Goal: Download file/media

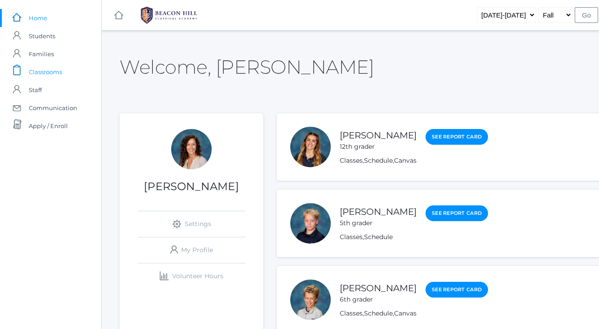
click at [55, 71] on span "Classrooms" at bounding box center [45, 72] width 33 height 18
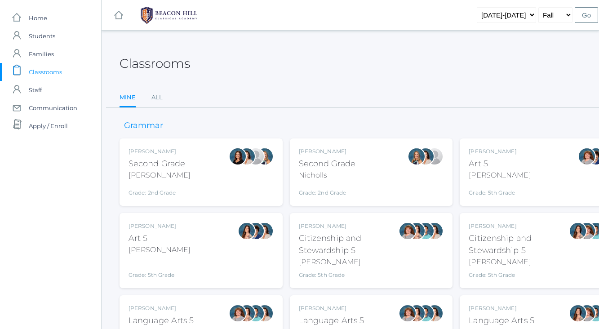
click at [151, 165] on div "Second Grade" at bounding box center [160, 164] width 62 height 12
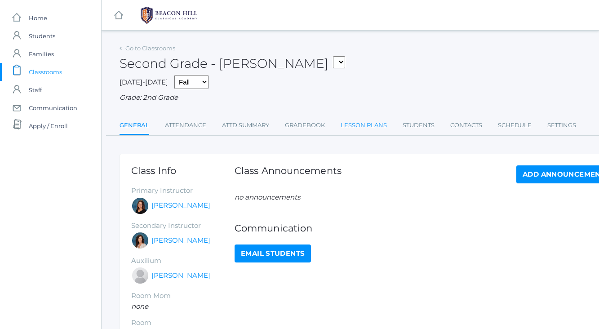
click at [349, 125] on link "Lesson Plans" at bounding box center [364, 125] width 46 height 18
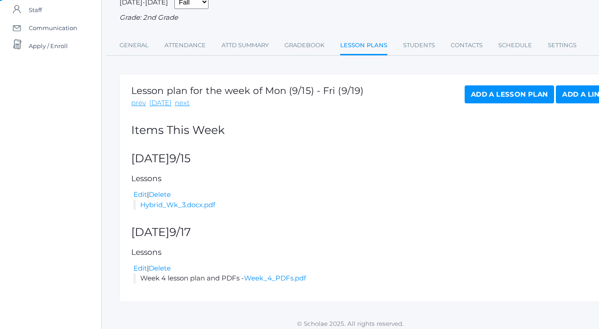
scroll to position [81, 0]
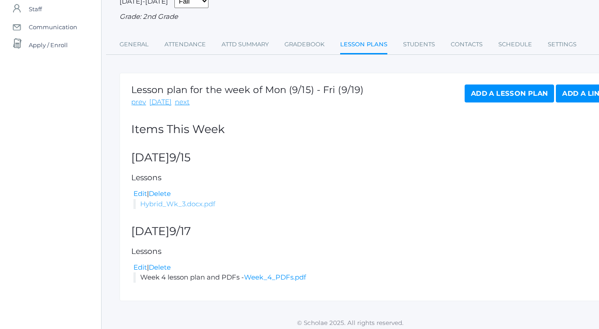
click at [182, 203] on link "Hybrid_Wk_3.docx.pdf" at bounding box center [177, 204] width 75 height 9
